Goal: Transaction & Acquisition: Purchase product/service

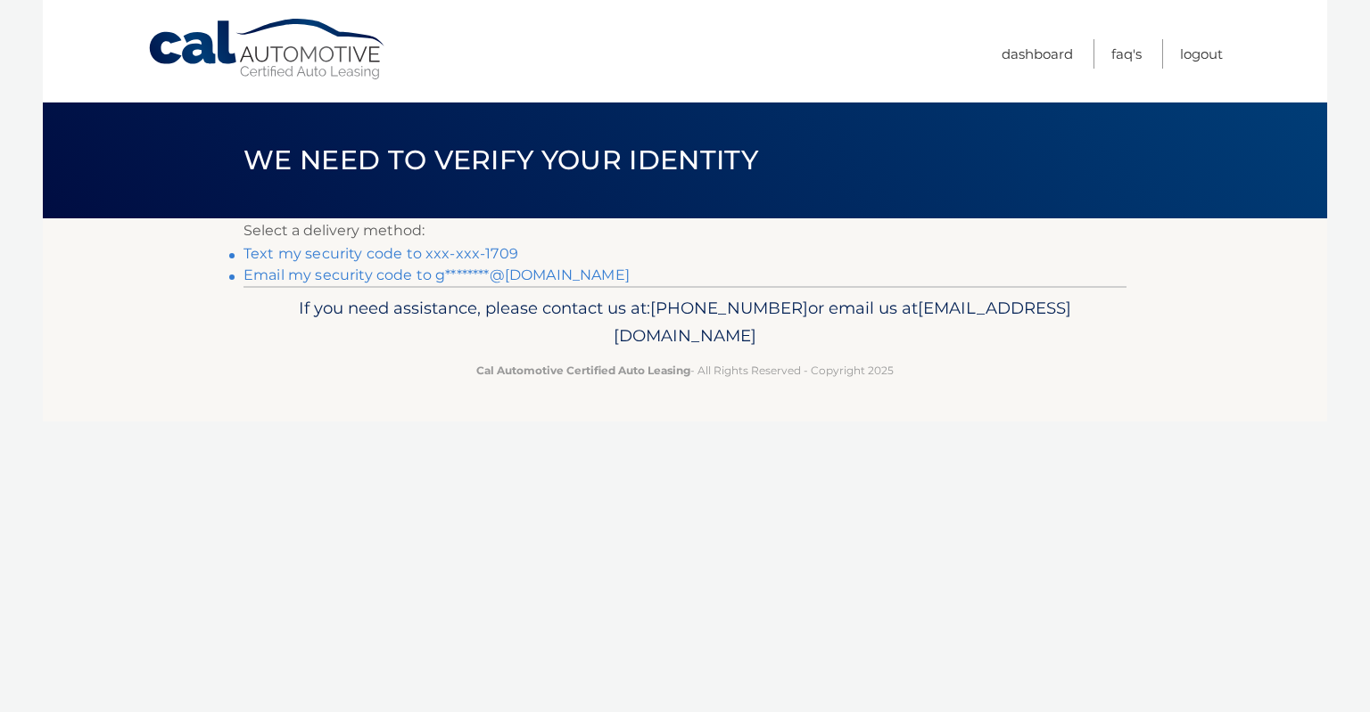
click at [433, 250] on link "Text my security code to xxx-xxx-1709" at bounding box center [380, 253] width 275 height 17
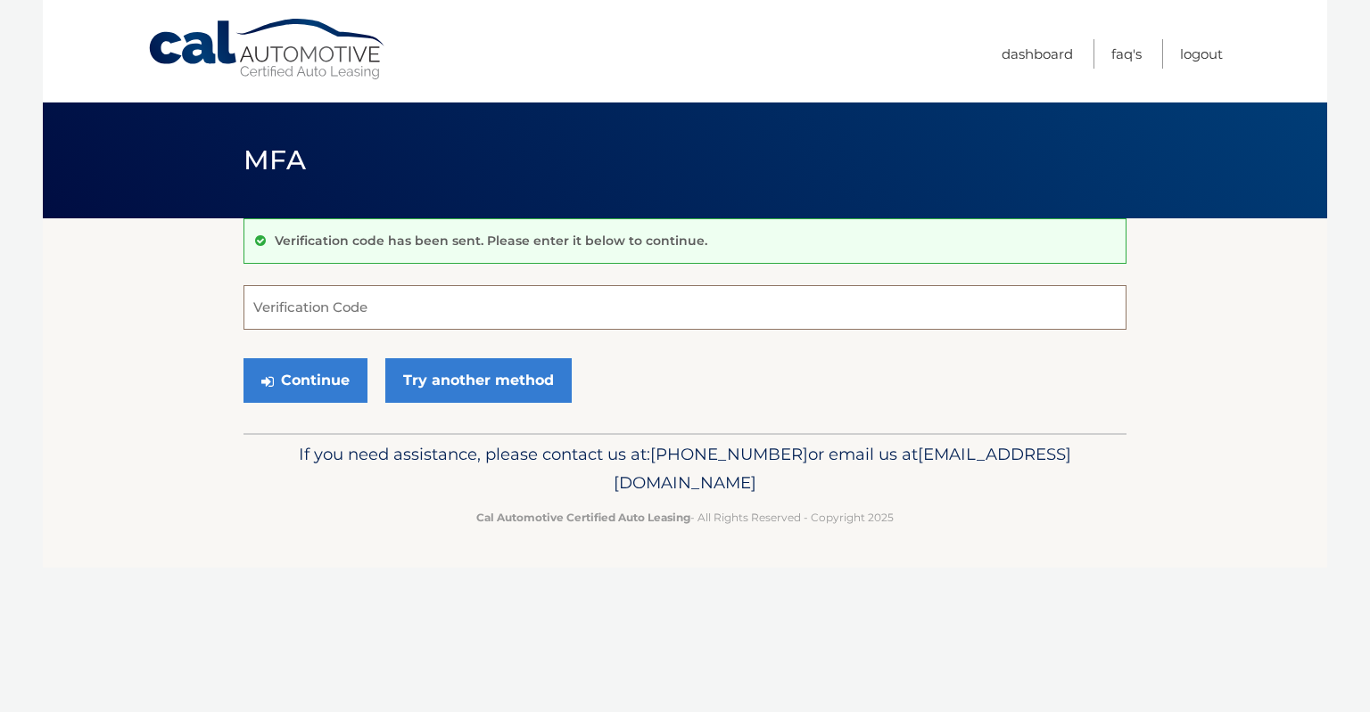
click at [429, 311] on input "Verification Code" at bounding box center [684, 307] width 883 height 45
type input "186197"
click at [243, 358] on button "Continue" at bounding box center [305, 380] width 124 height 45
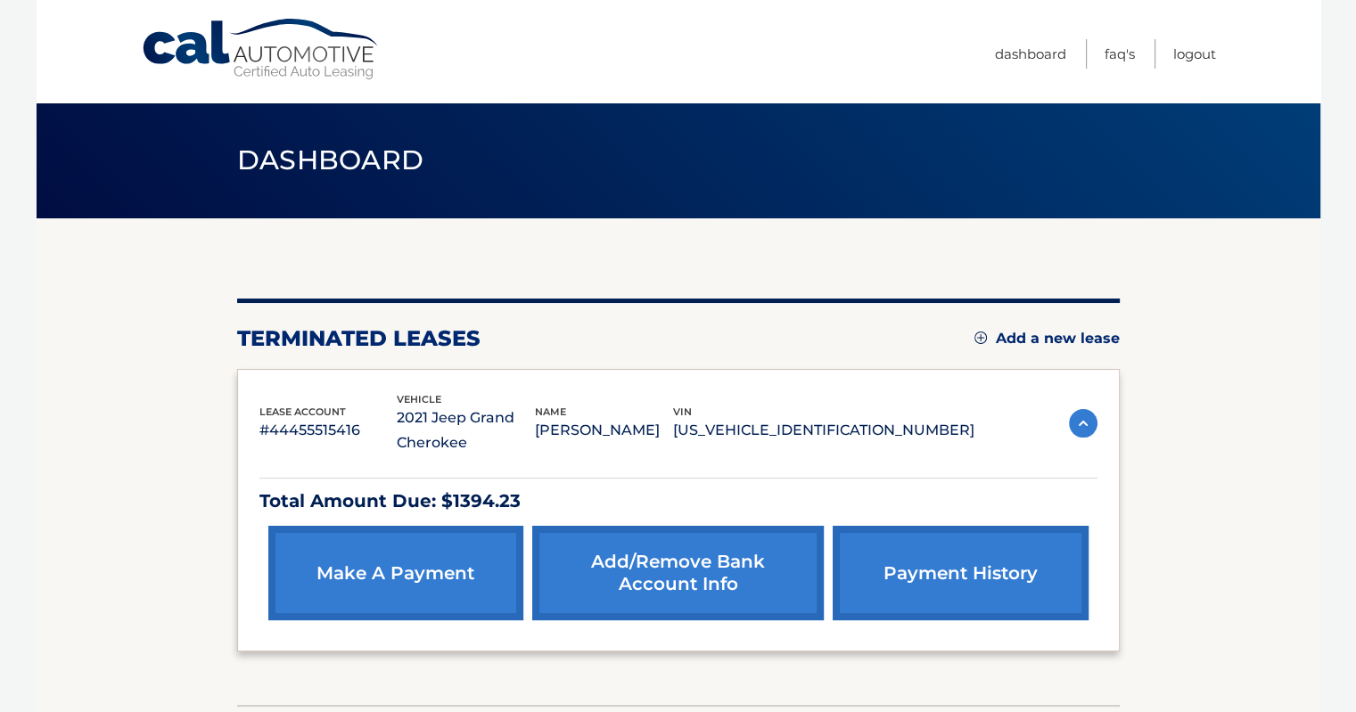
click at [426, 576] on link "make a payment" at bounding box center [395, 573] width 255 height 95
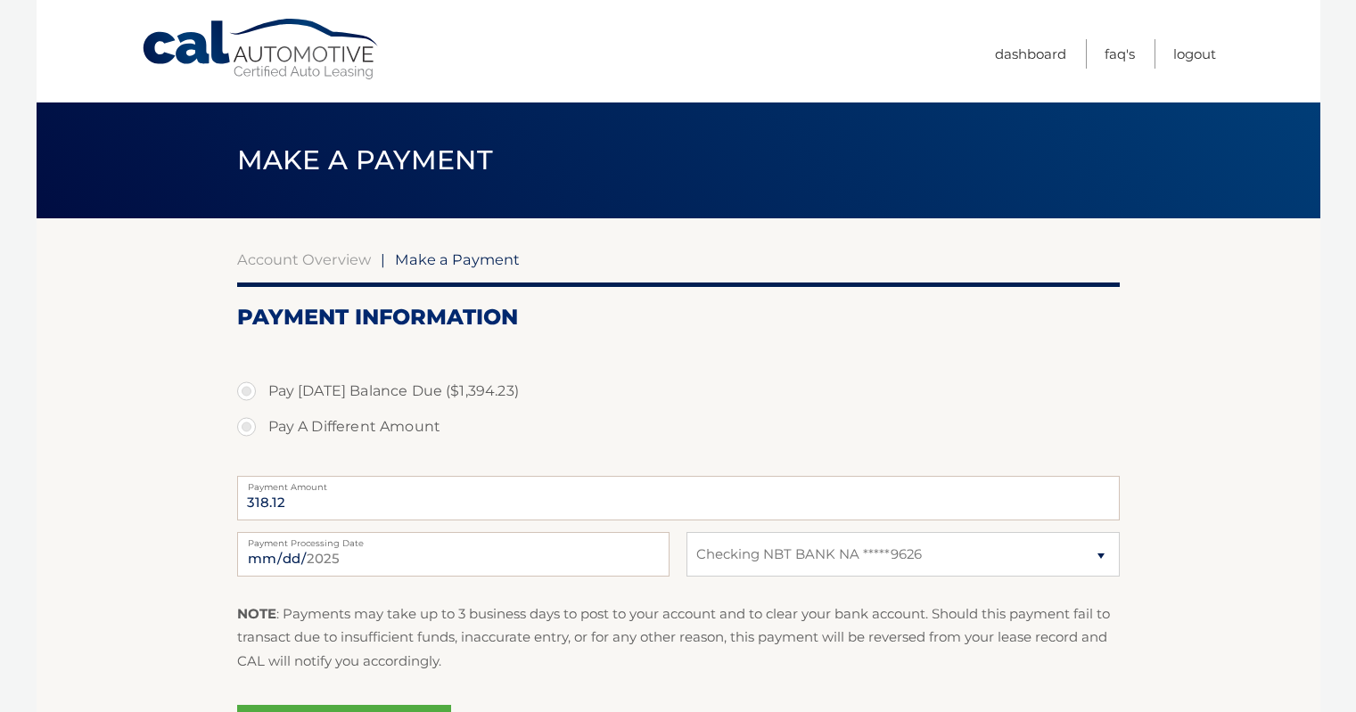
select select "YTI5MzY5YmYtZTg2MC00MTY5LWJlMTYtNGYzN2M5OGNhZDMw"
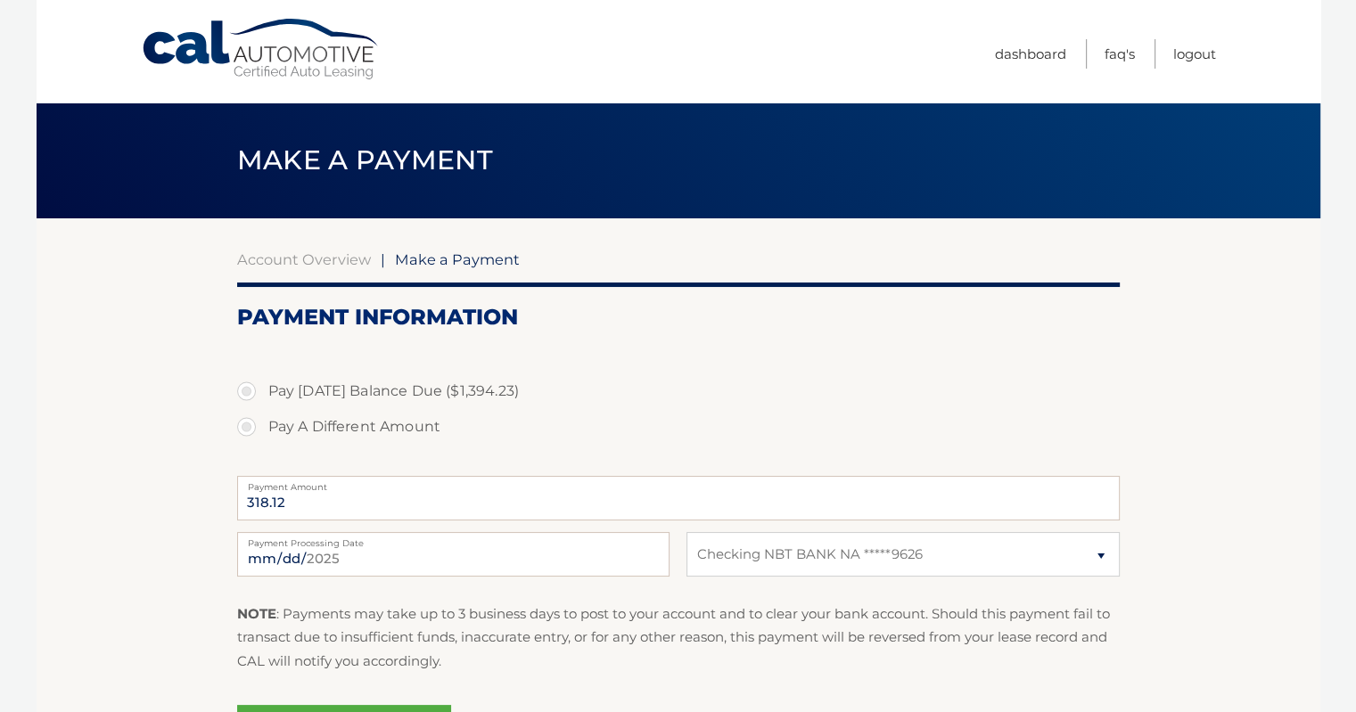
click at [385, 429] on label "Pay A Different Amount" at bounding box center [678, 427] width 883 height 36
click at [262, 429] on input "Pay A Different Amount" at bounding box center [253, 423] width 18 height 29
radio input "true"
click at [358, 506] on input "Payment Amount" at bounding box center [678, 498] width 883 height 45
type input "150.00"
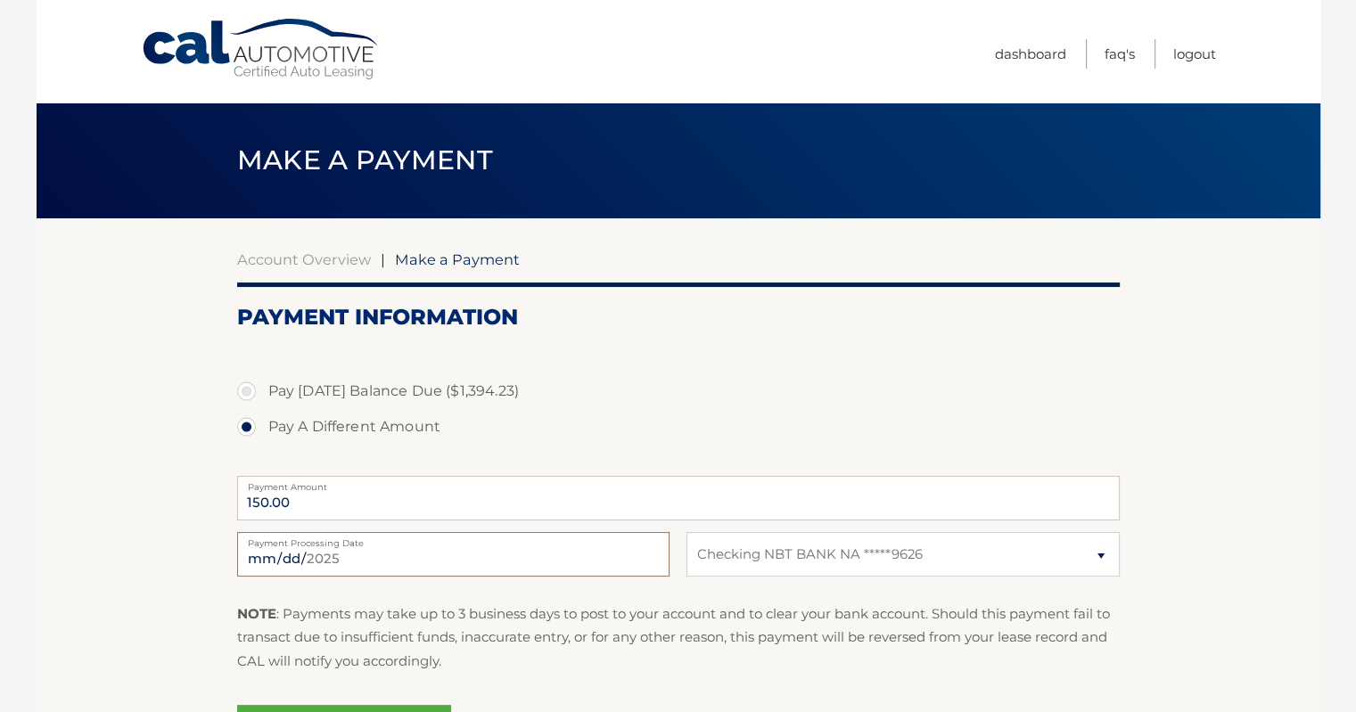
click at [350, 559] on input "2025-09-17" at bounding box center [453, 554] width 432 height 45
type input "2025-09-23"
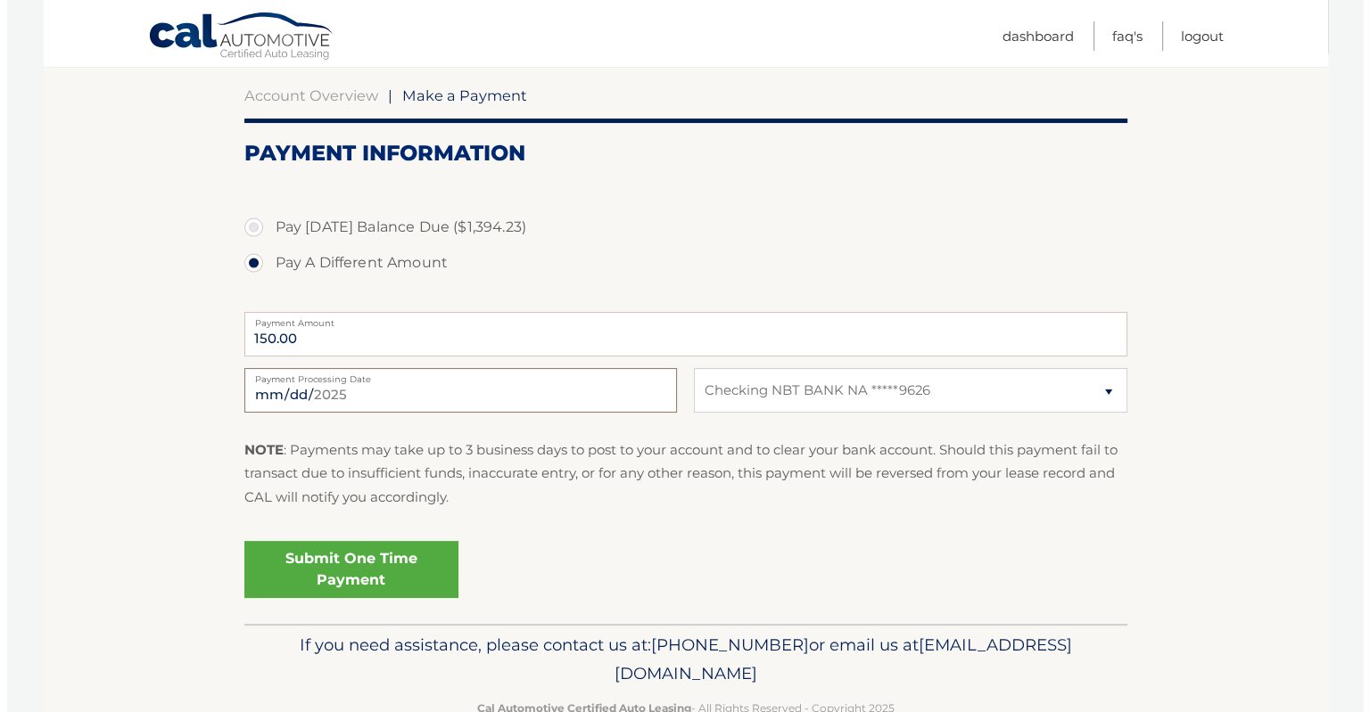
scroll to position [184, 0]
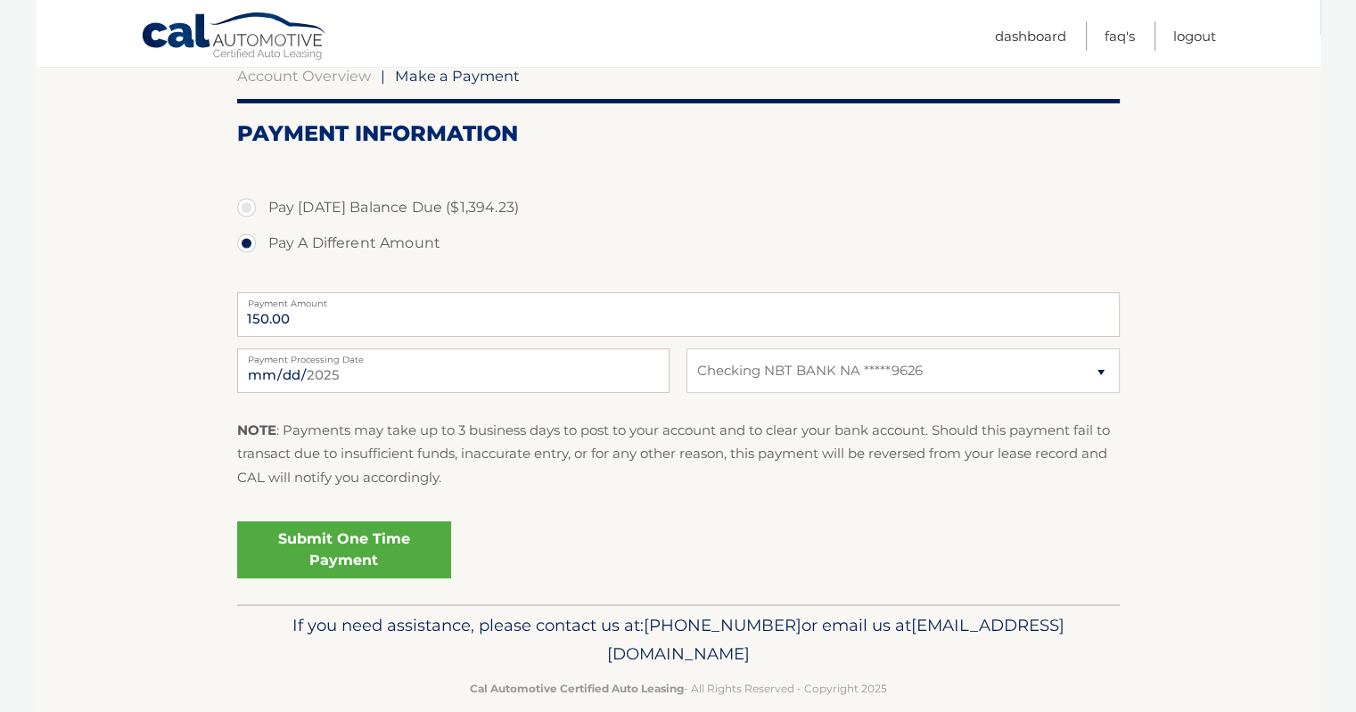
click at [349, 537] on link "Submit One Time Payment" at bounding box center [344, 550] width 214 height 57
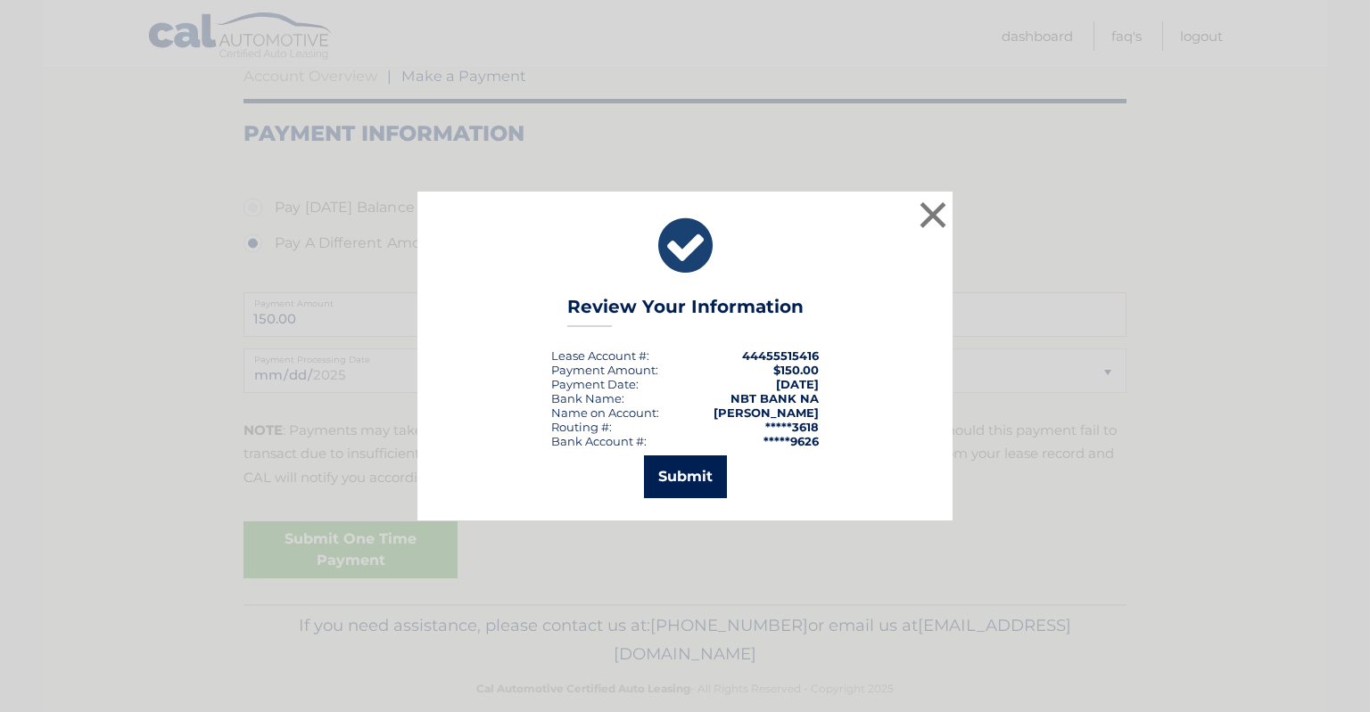
click at [672, 485] on button "Submit" at bounding box center [685, 477] width 83 height 43
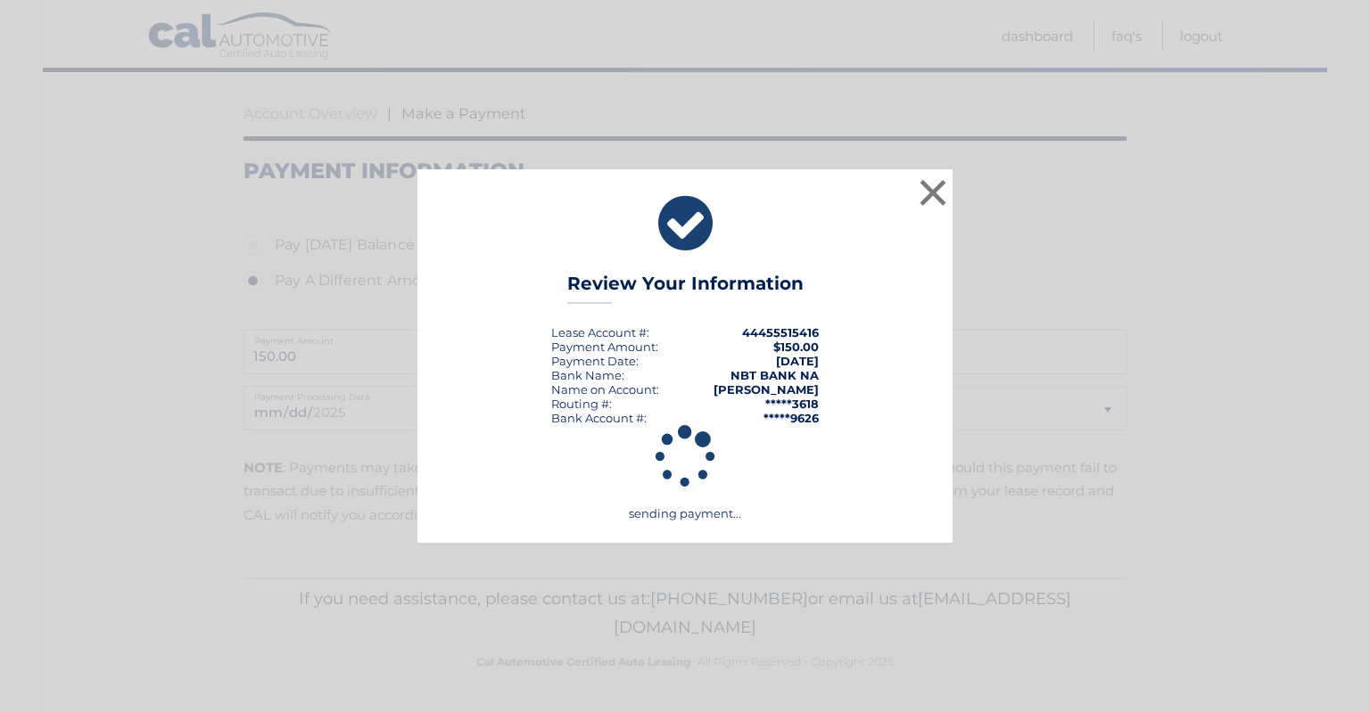
scroll to position [146, 0]
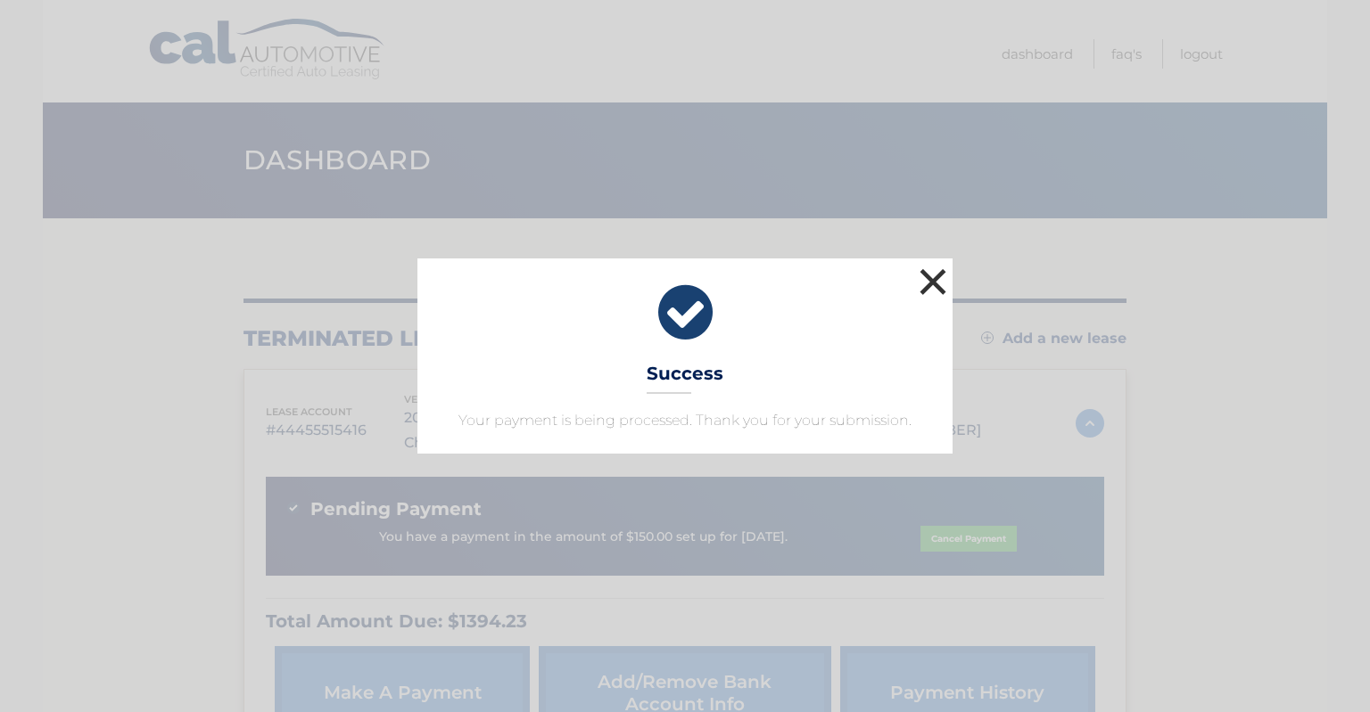
click at [940, 280] on button "×" at bounding box center [933, 282] width 36 height 36
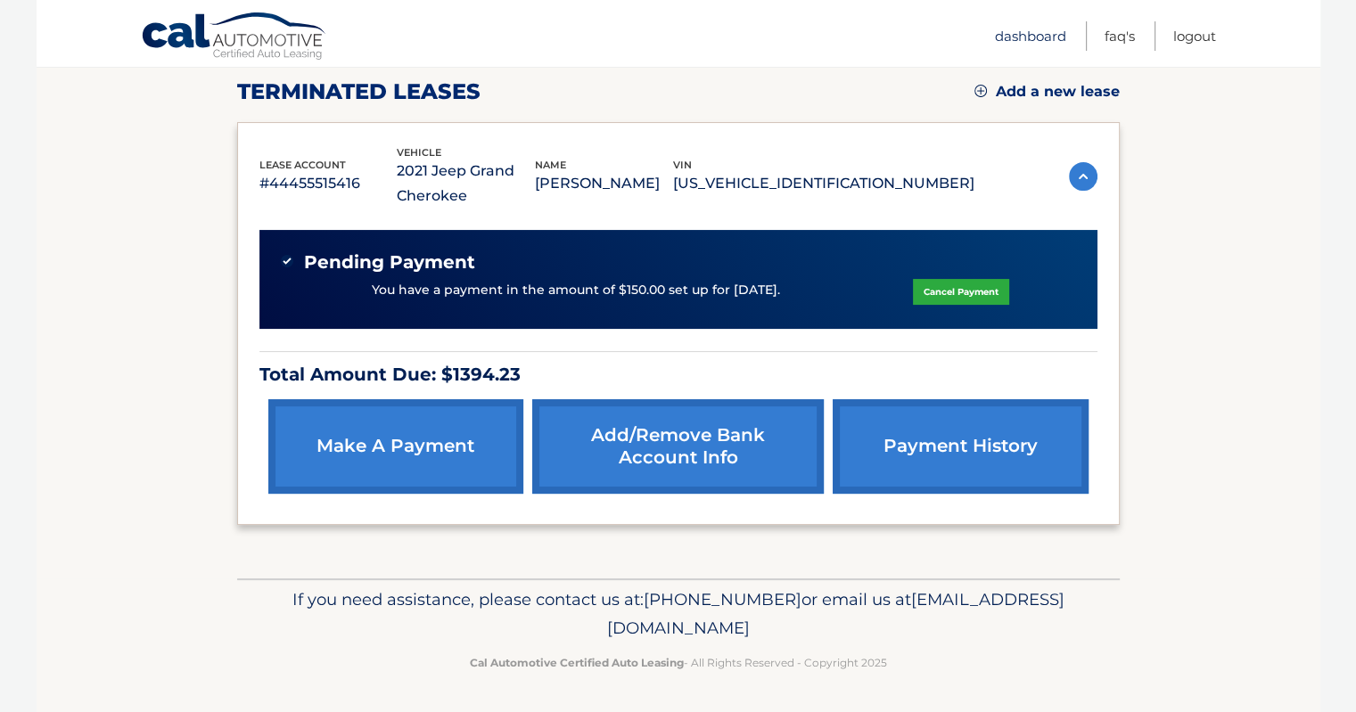
scroll to position [239, 0]
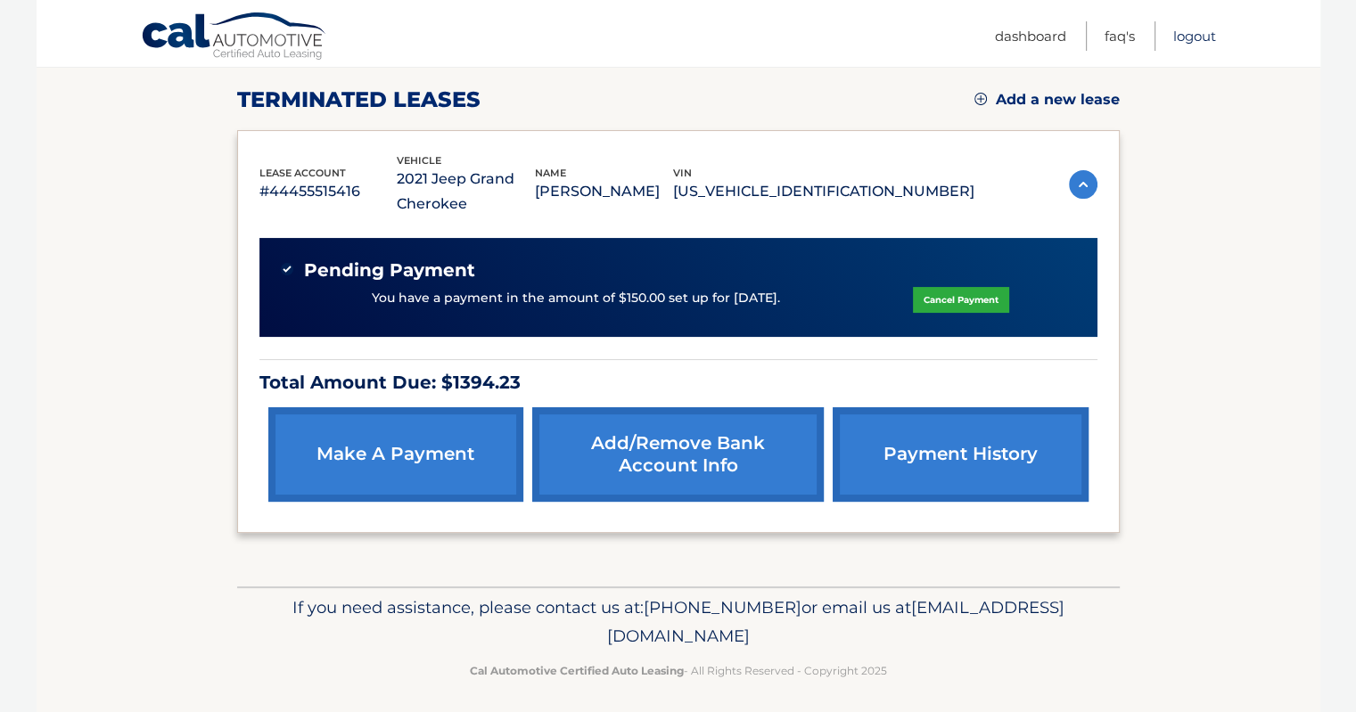
click at [1189, 36] on link "Logout" at bounding box center [1194, 35] width 43 height 29
